Goal: Information Seeking & Learning: Learn about a topic

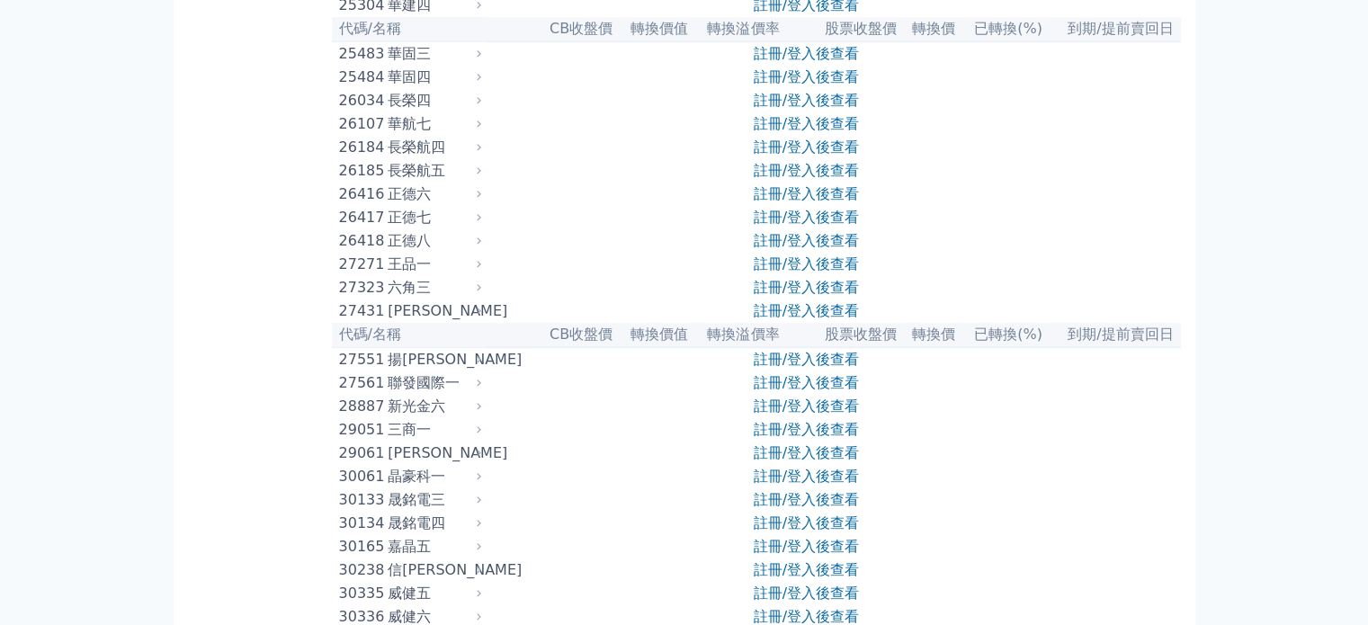
scroll to position [1979, 0]
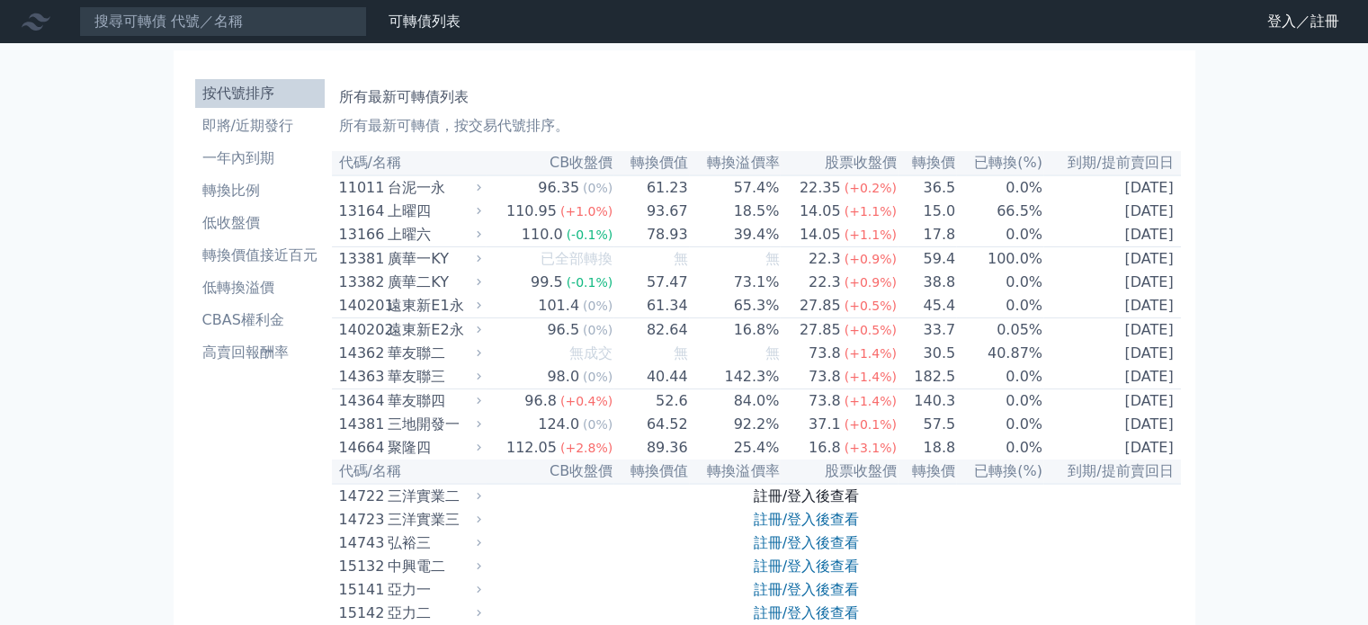
click at [801, 505] on link "註冊/登入後查看" at bounding box center [806, 496] width 105 height 17
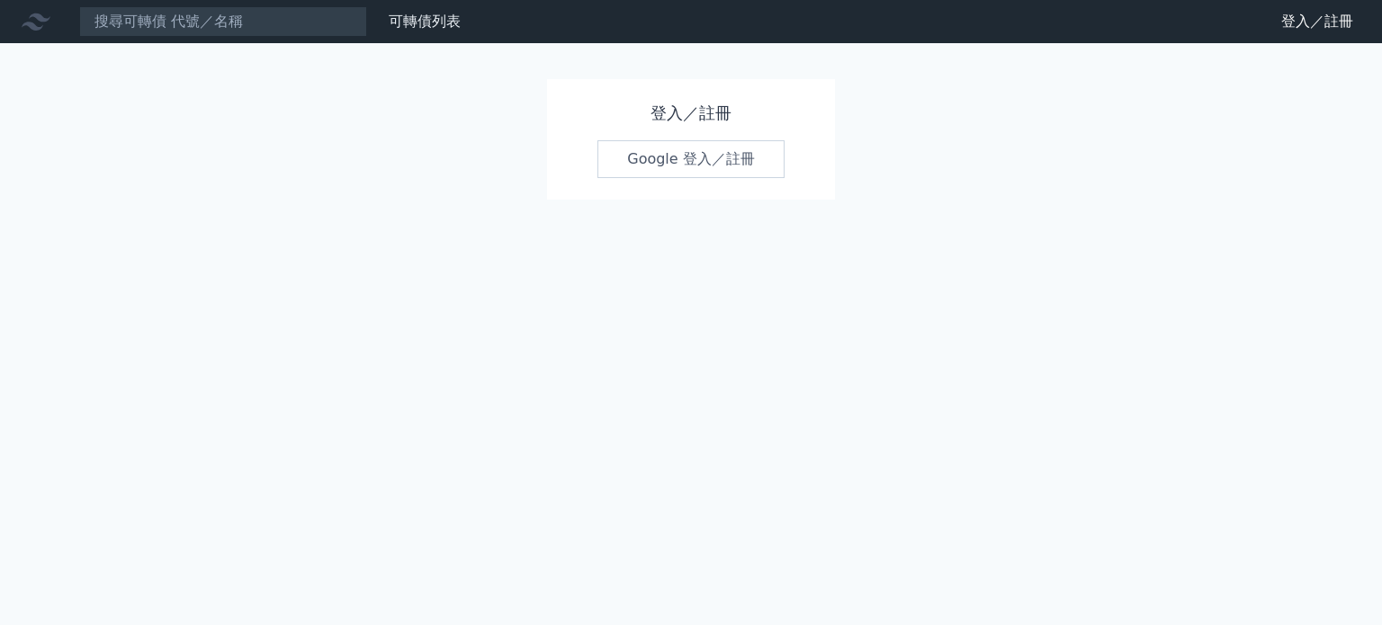
click at [692, 161] on link "Google 登入／註冊" at bounding box center [690, 159] width 187 height 38
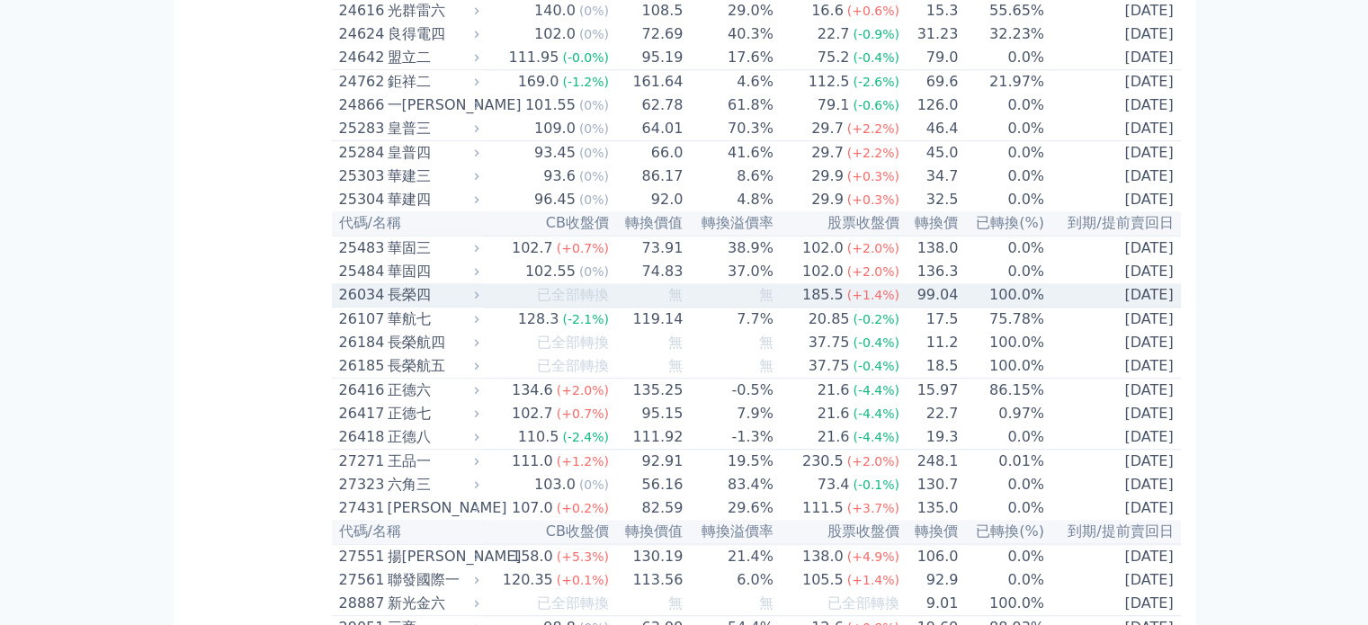
scroll to position [1799, 0]
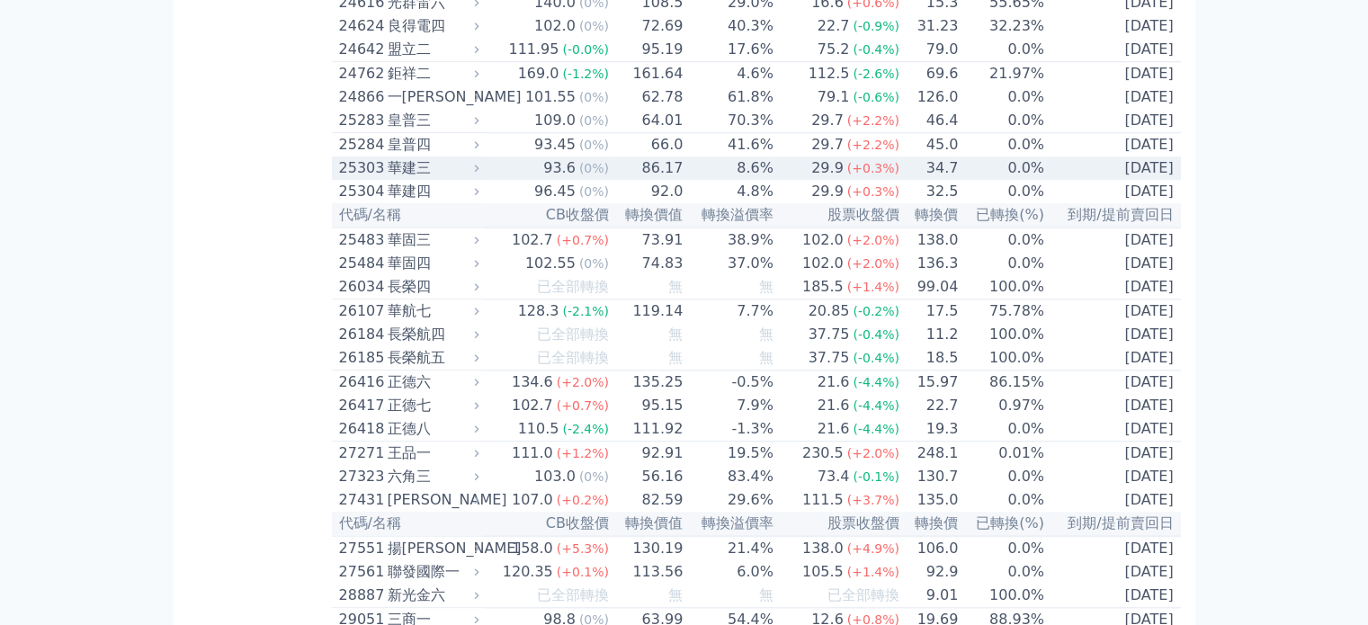
click at [419, 179] on div "華建三" at bounding box center [432, 168] width 88 height 22
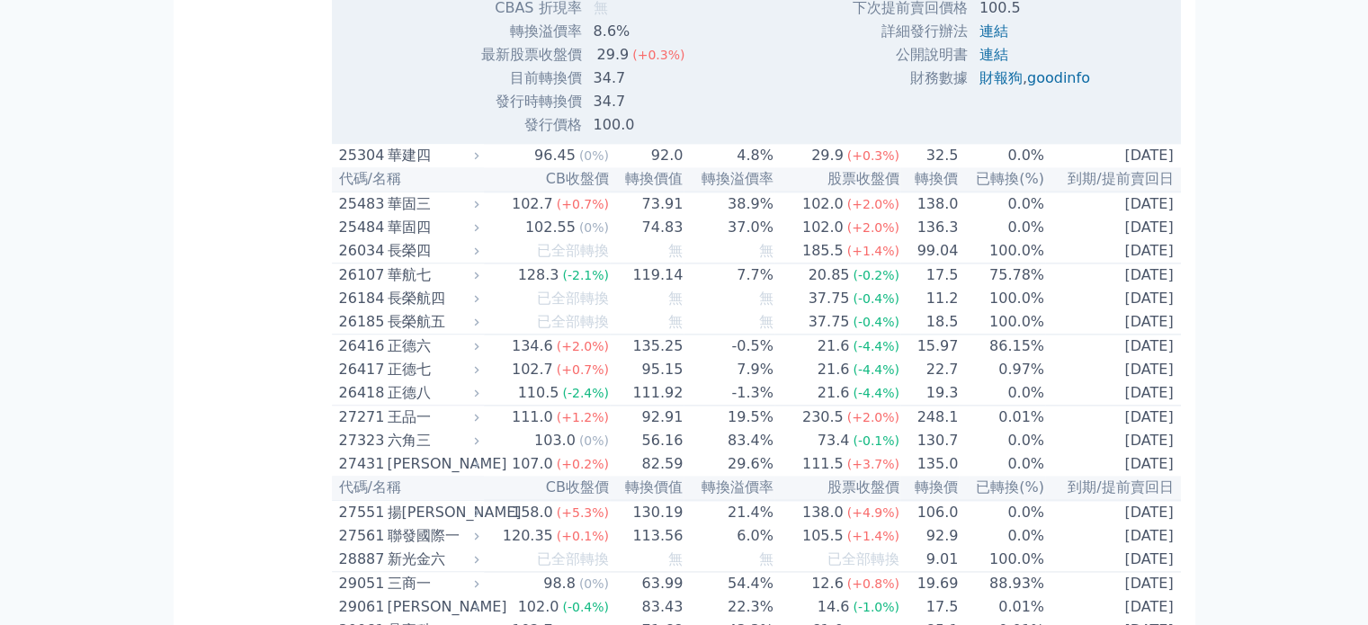
scroll to position [2429, 0]
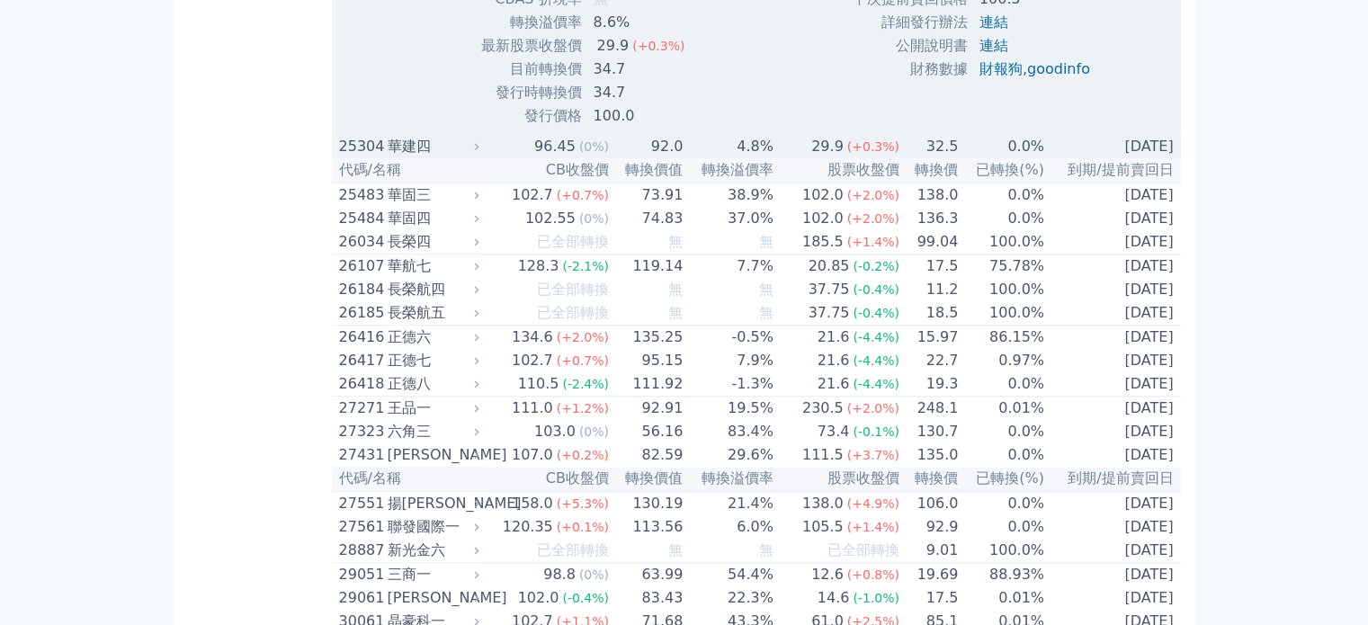
click at [391, 157] on div "華建四" at bounding box center [432, 147] width 88 height 22
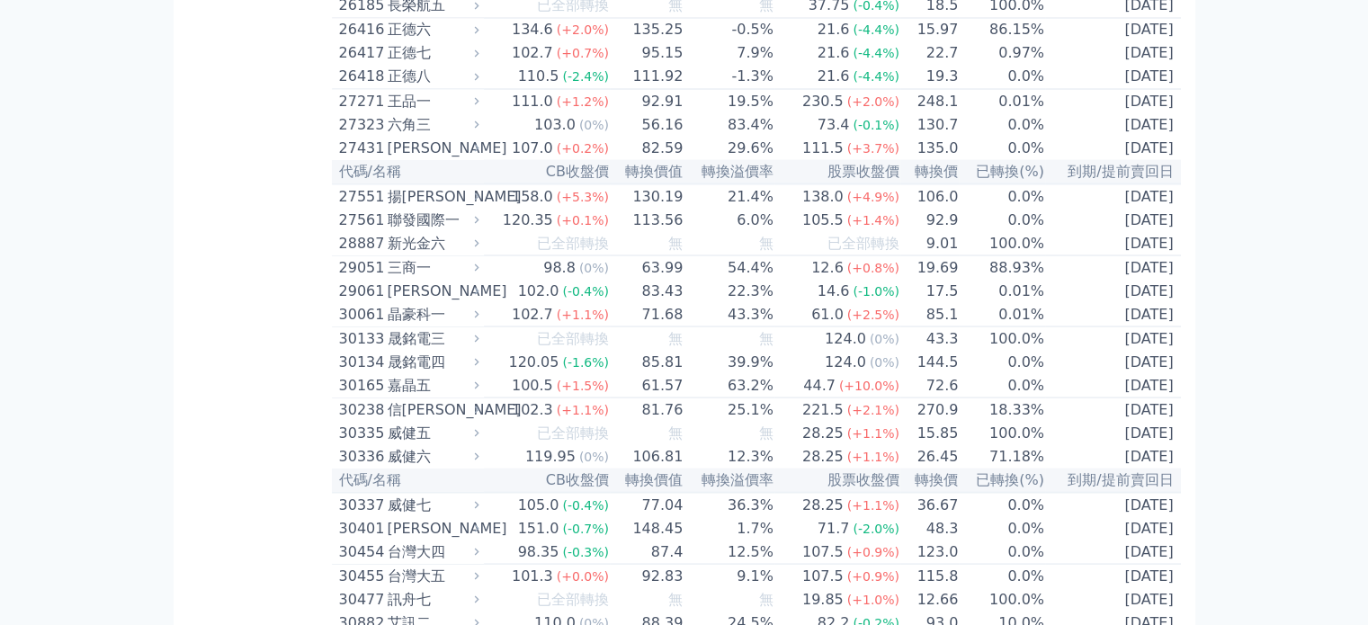
scroll to position [3328, 0]
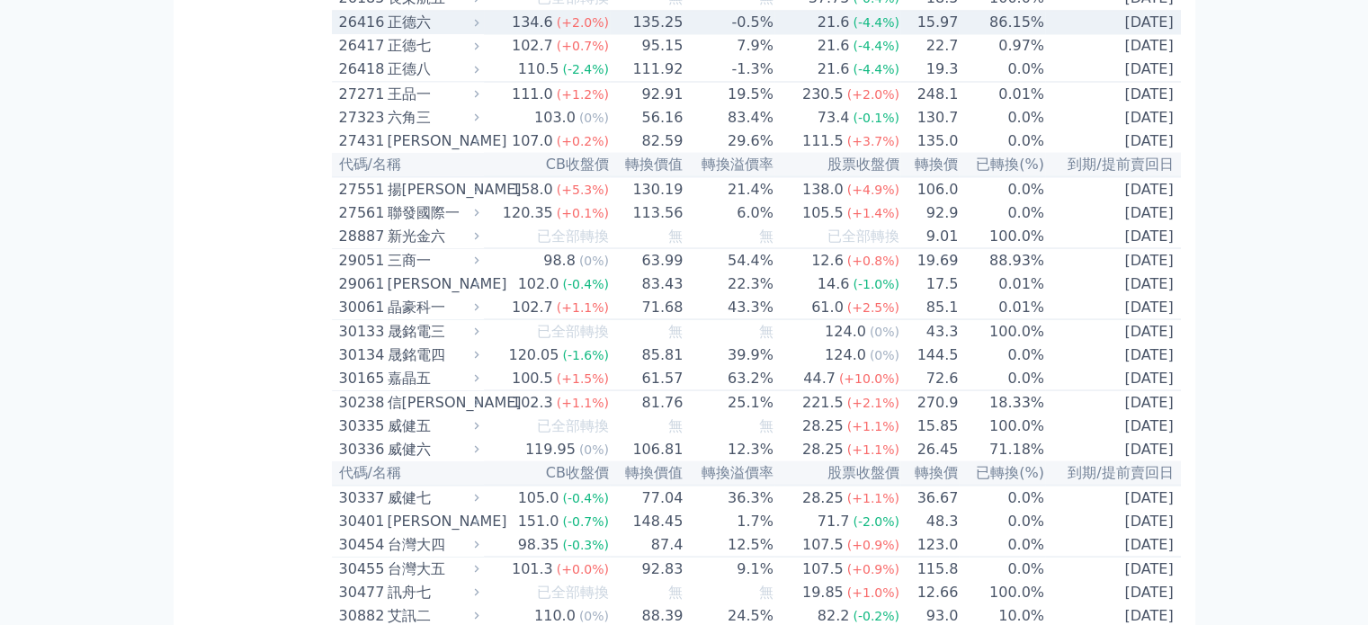
click at [777, 35] on td "21.6 (-4.4%)" at bounding box center [837, 23] width 126 height 24
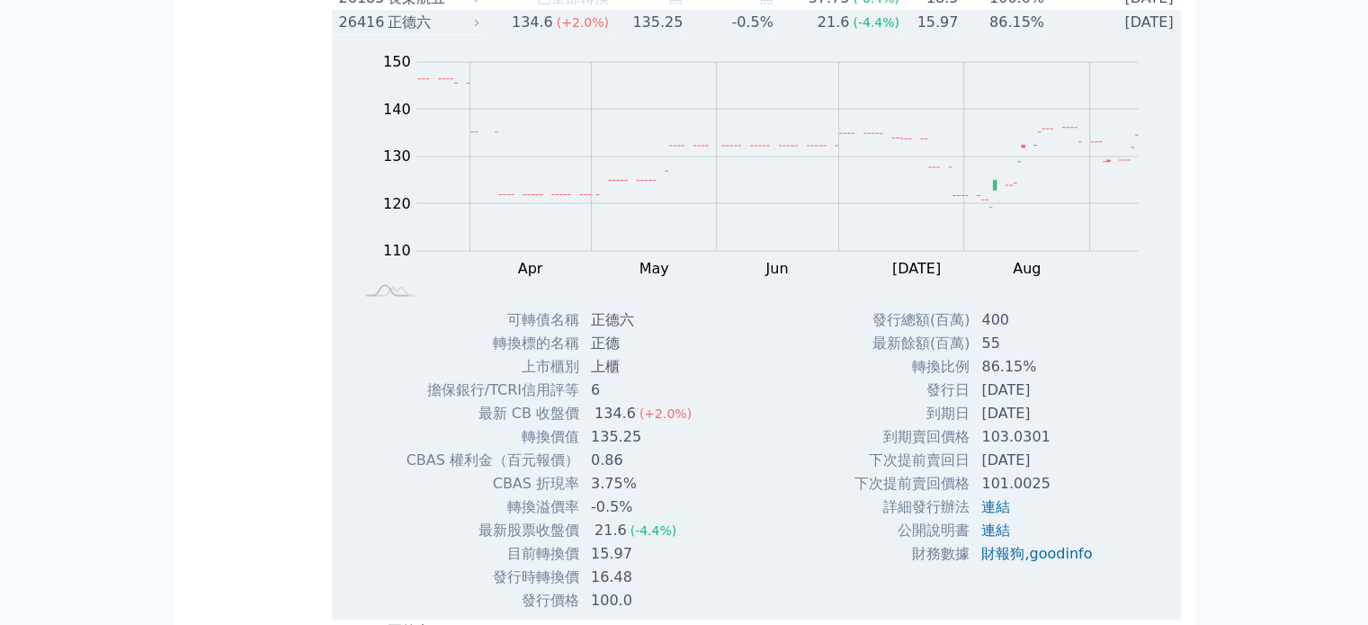
click at [777, 35] on td "21.6 (-4.4%)" at bounding box center [837, 23] width 126 height 24
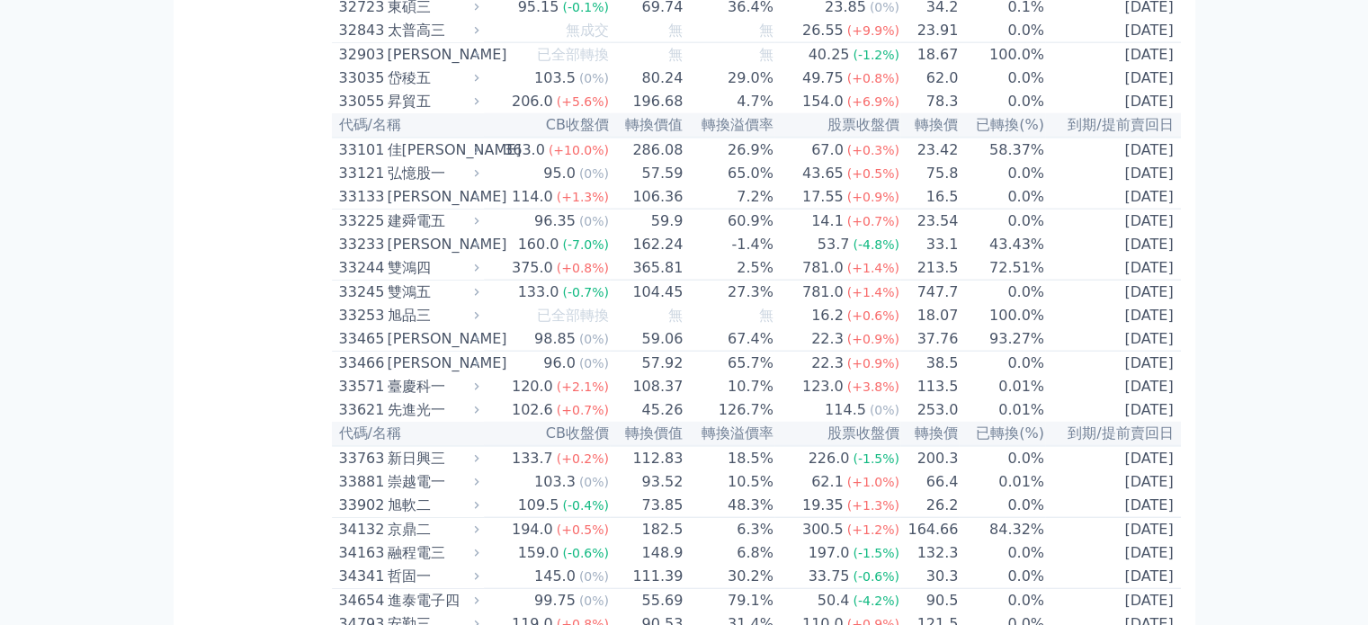
scroll to position [4587, 0]
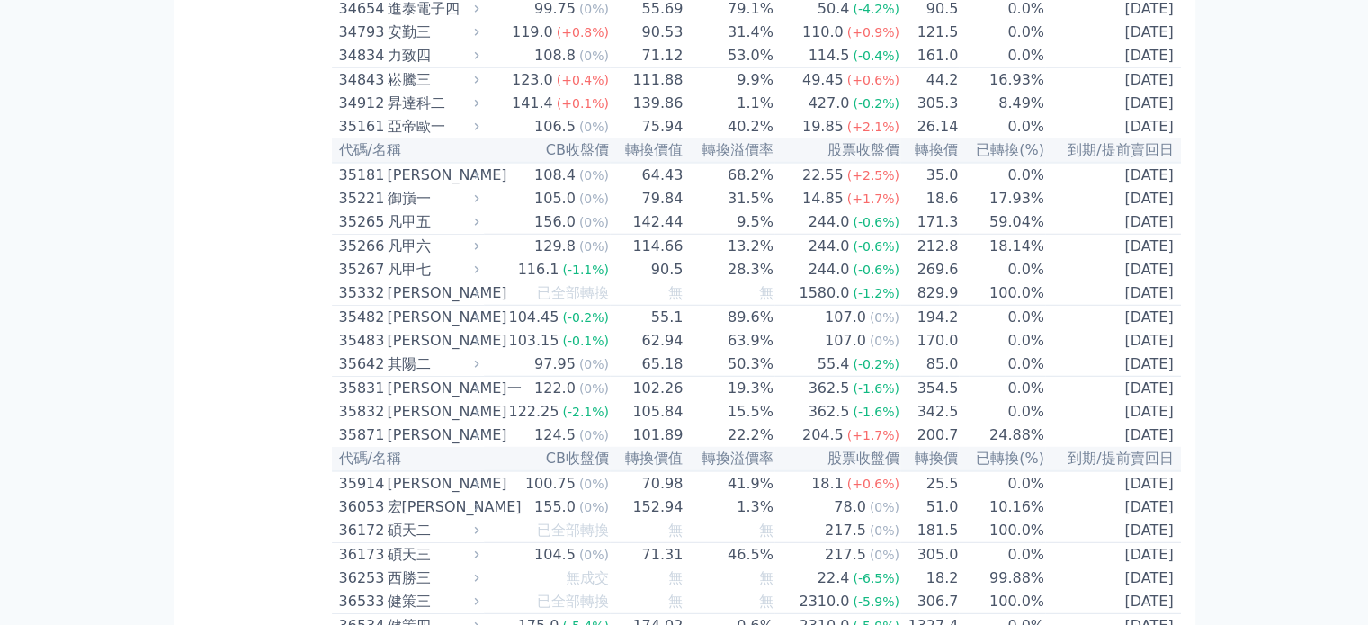
scroll to position [4947, 0]
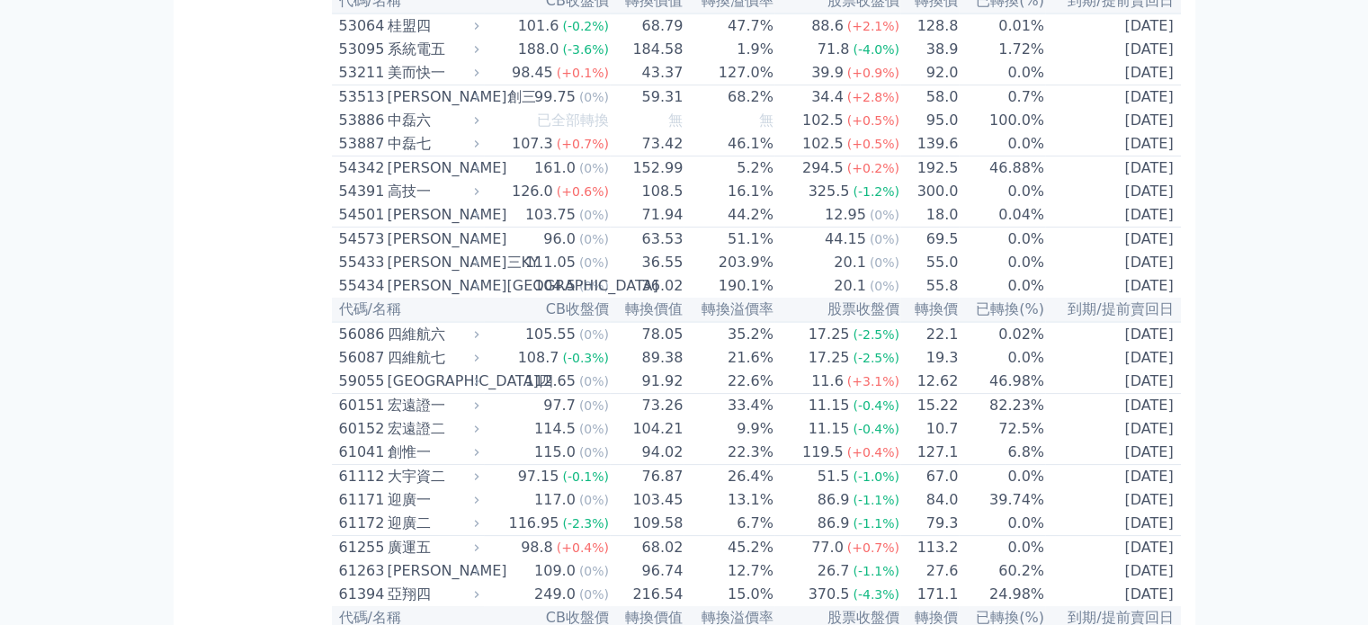
scroll to position [7196, 0]
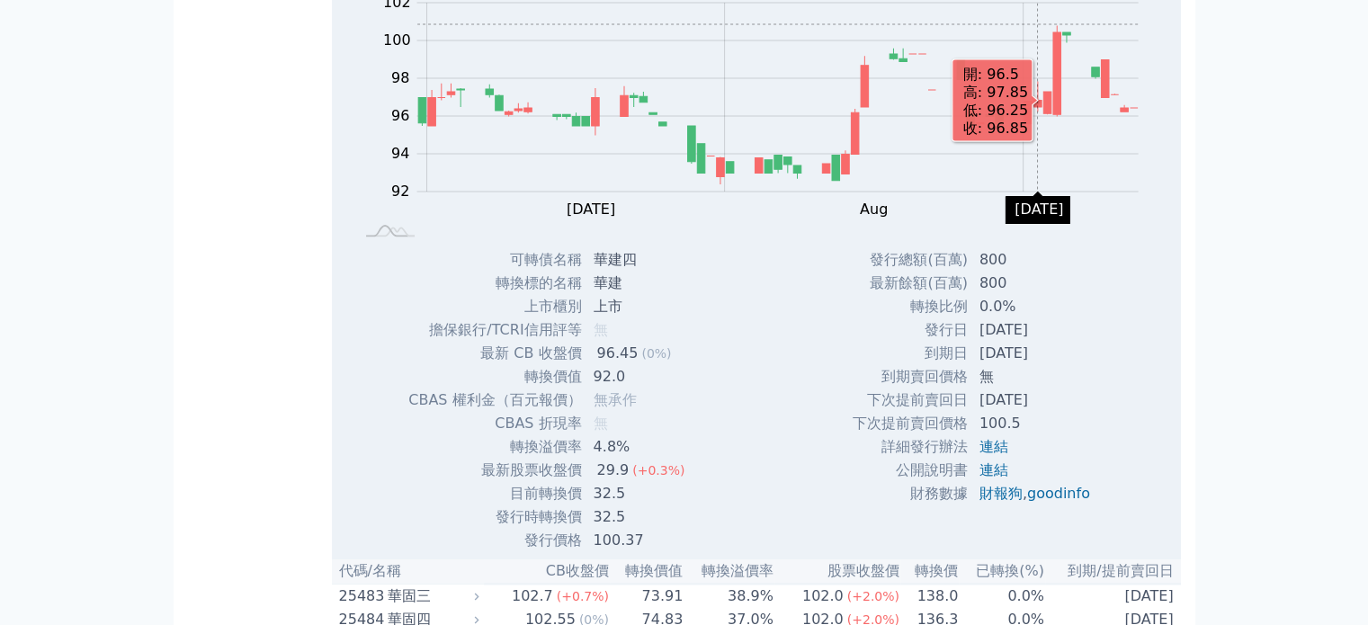
scroll to position [2608, 0]
